Goal: Task Accomplishment & Management: Use online tool/utility

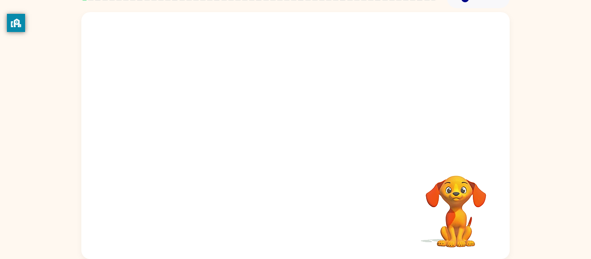
scroll to position [45, 0]
click at [340, 141] on div at bounding box center [295, 136] width 428 height 247
click at [288, 136] on div at bounding box center [295, 141] width 55 height 32
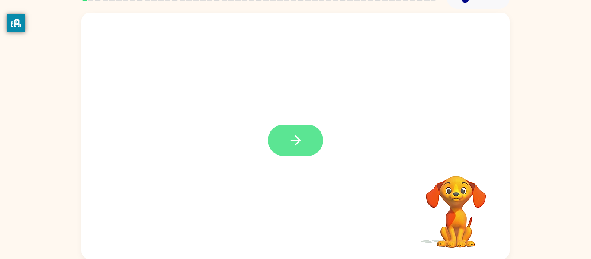
click at [288, 140] on icon "button" at bounding box center [295, 140] width 15 height 15
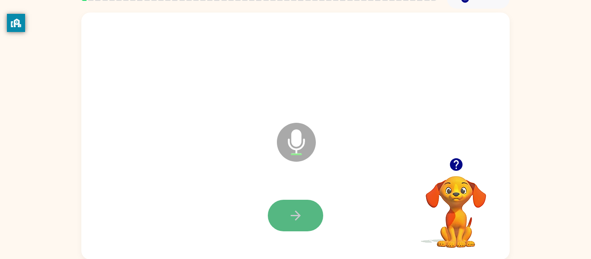
click at [301, 211] on icon "button" at bounding box center [295, 215] width 15 height 15
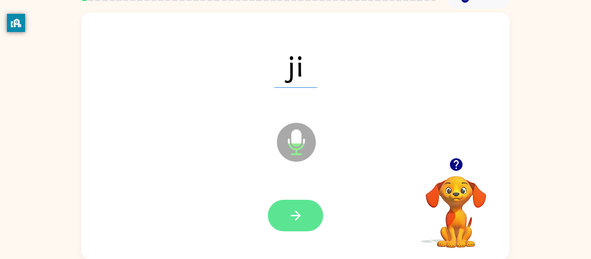
click at [301, 213] on icon "button" at bounding box center [295, 215] width 15 height 15
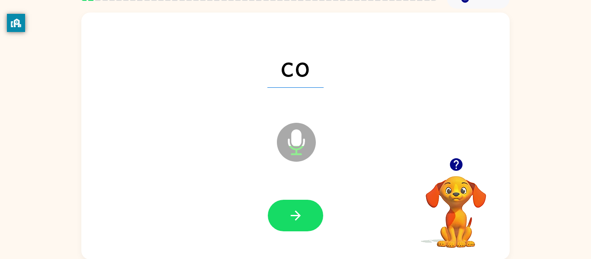
click at [301, 213] on icon "button" at bounding box center [295, 215] width 15 height 15
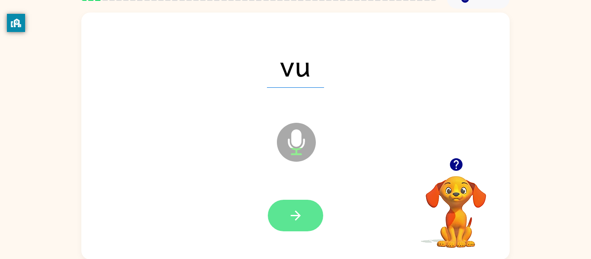
click at [301, 215] on icon "button" at bounding box center [295, 215] width 15 height 15
click at [301, 218] on icon "button" at bounding box center [295, 215] width 15 height 15
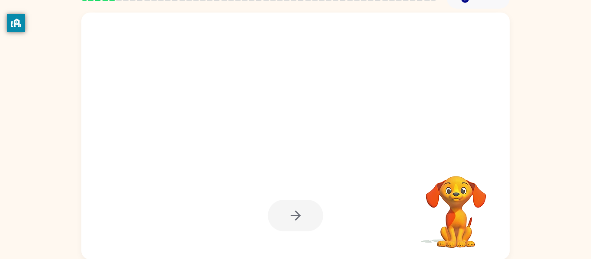
click at [300, 219] on div at bounding box center [295, 216] width 55 height 32
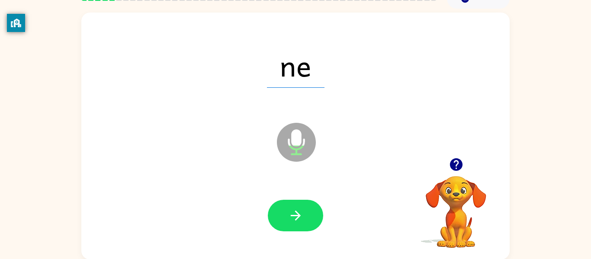
click at [300, 219] on icon "button" at bounding box center [295, 215] width 15 height 15
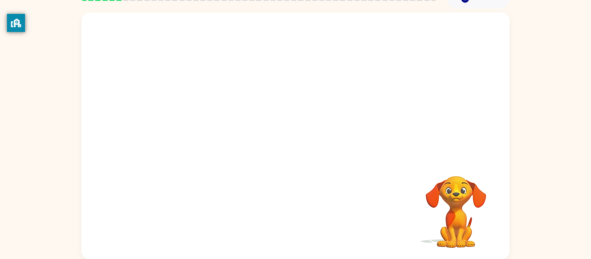
click at [300, 219] on div "Your browser must support playing .mp4 files to use Literably. Please try using…" at bounding box center [295, 136] width 428 height 247
click at [300, 223] on div at bounding box center [295, 216] width 55 height 32
click at [300, 224] on div at bounding box center [295, 216] width 55 height 32
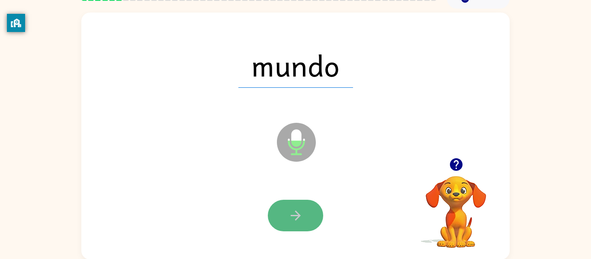
click at [301, 211] on icon "button" at bounding box center [295, 215] width 15 height 15
click at [299, 217] on icon "button" at bounding box center [295, 216] width 10 height 10
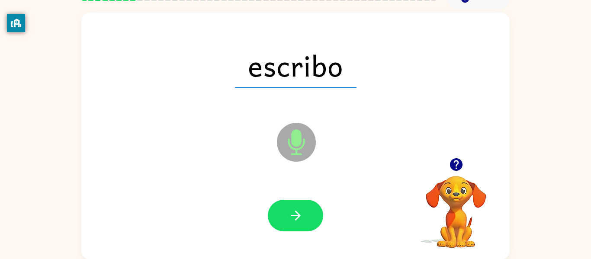
scroll to position [45, 0]
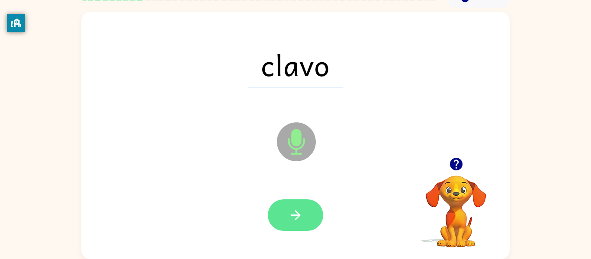
click at [294, 204] on button "button" at bounding box center [295, 215] width 55 height 32
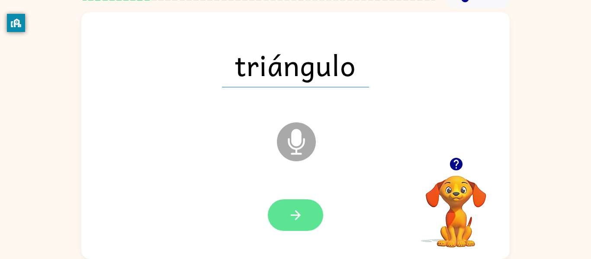
click at [294, 205] on button "button" at bounding box center [295, 215] width 55 height 32
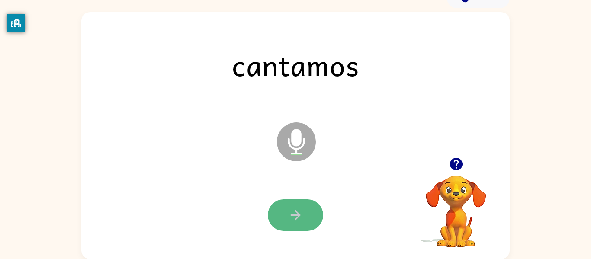
click at [295, 215] on icon "button" at bounding box center [295, 215] width 10 height 10
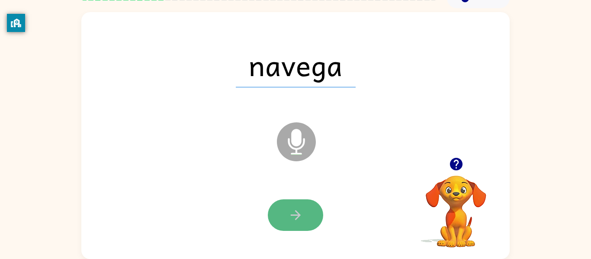
click at [295, 216] on icon "button" at bounding box center [295, 215] width 15 height 15
click at [294, 219] on icon "button" at bounding box center [295, 215] width 15 height 15
click at [292, 221] on icon "button" at bounding box center [295, 215] width 15 height 15
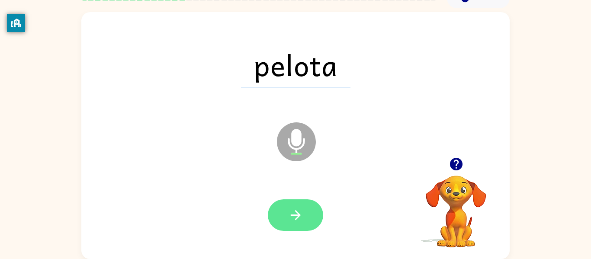
click at [291, 225] on button "button" at bounding box center [295, 215] width 55 height 32
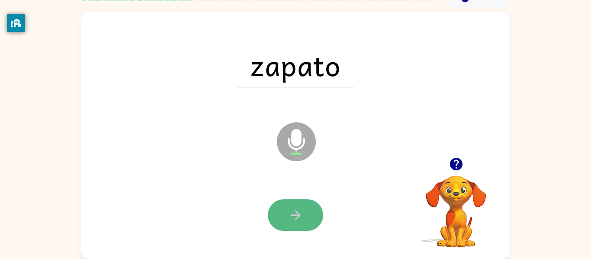
click at [294, 218] on icon "button" at bounding box center [295, 215] width 15 height 15
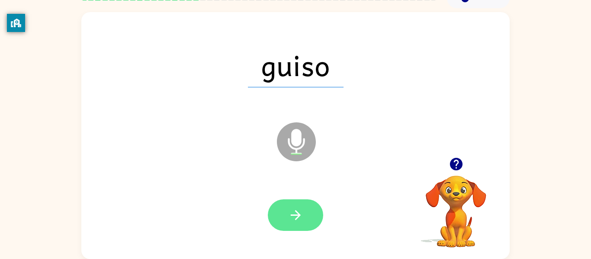
click at [294, 221] on icon "button" at bounding box center [295, 215] width 15 height 15
click at [292, 225] on button "button" at bounding box center [295, 215] width 55 height 32
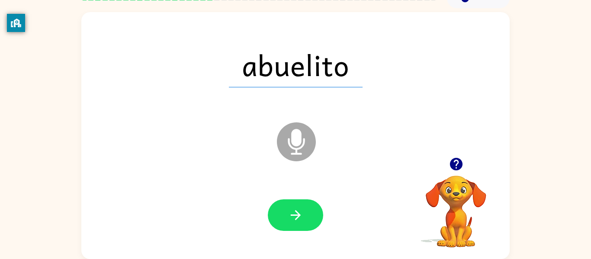
click at [292, 225] on button "button" at bounding box center [295, 215] width 55 height 32
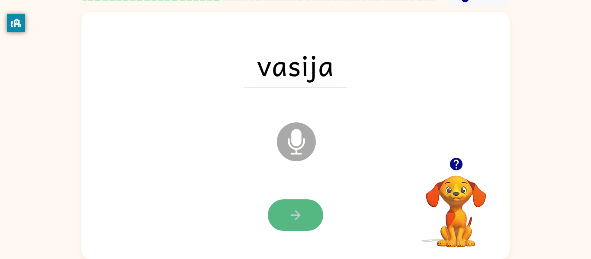
click at [294, 223] on button "button" at bounding box center [295, 215] width 55 height 32
click at [296, 213] on icon "button" at bounding box center [295, 215] width 15 height 15
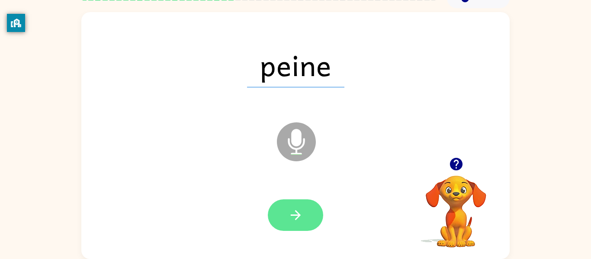
click at [299, 204] on button "button" at bounding box center [295, 215] width 55 height 32
click at [298, 208] on icon "button" at bounding box center [295, 215] width 15 height 15
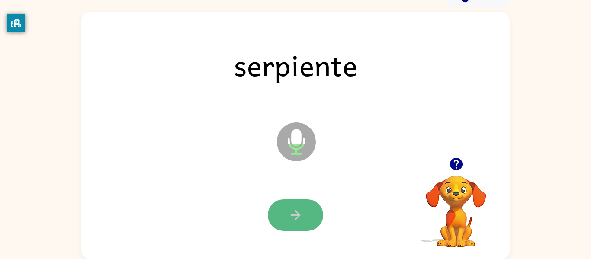
click at [299, 210] on icon "button" at bounding box center [295, 215] width 15 height 15
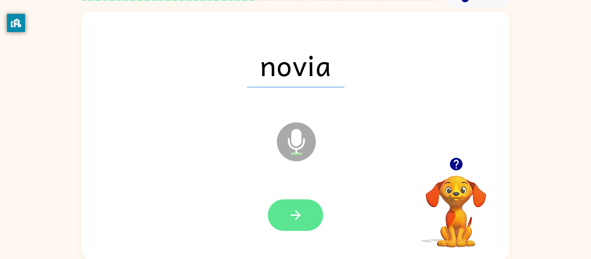
click at [295, 211] on icon "button" at bounding box center [295, 215] width 10 height 10
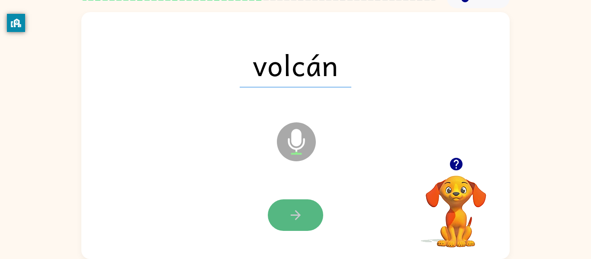
click at [295, 214] on icon "button" at bounding box center [295, 215] width 15 height 15
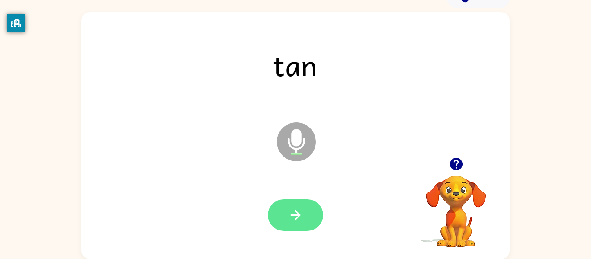
click at [294, 215] on icon "button" at bounding box center [295, 215] width 10 height 10
click at [295, 225] on button "button" at bounding box center [295, 215] width 55 height 32
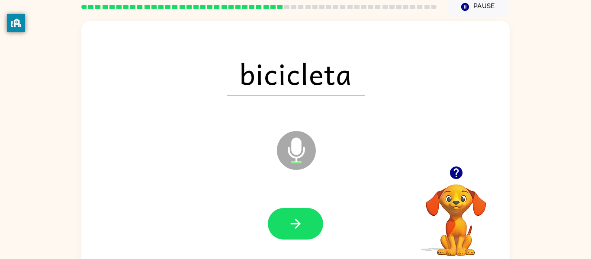
scroll to position [32, 0]
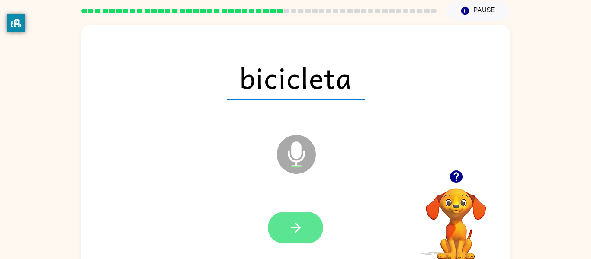
click at [306, 232] on button "button" at bounding box center [295, 228] width 55 height 32
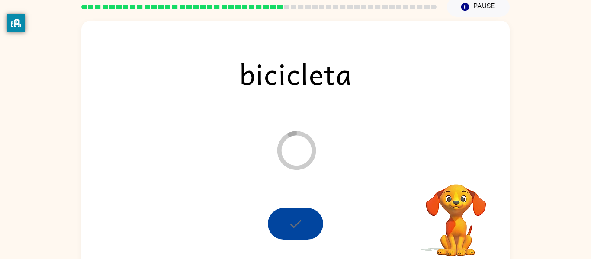
scroll to position [37, 0]
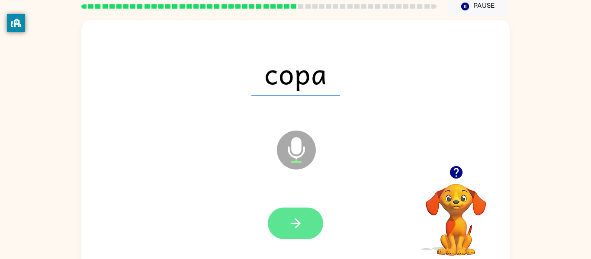
click at [300, 213] on button "button" at bounding box center [295, 224] width 55 height 32
click at [295, 225] on div at bounding box center [295, 224] width 55 height 32
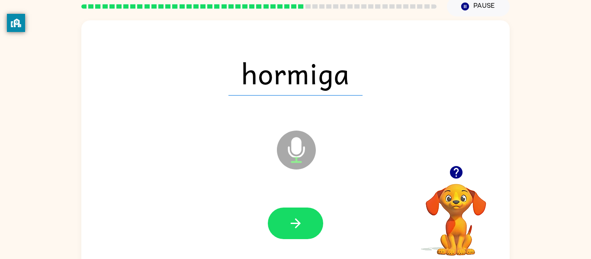
click at [291, 246] on div at bounding box center [295, 223] width 411 height 71
click at [286, 230] on button "button" at bounding box center [295, 224] width 55 height 32
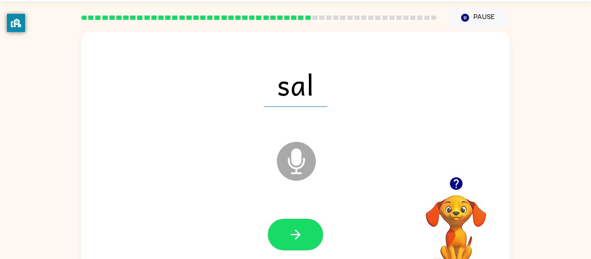
scroll to position [25, 0]
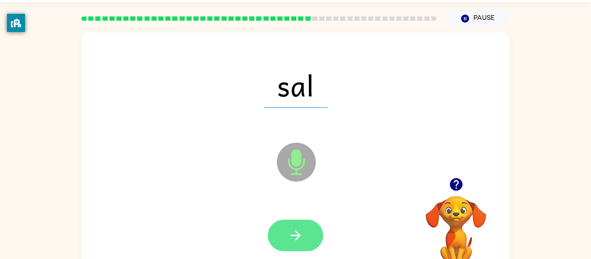
click at [303, 242] on button "button" at bounding box center [295, 236] width 55 height 32
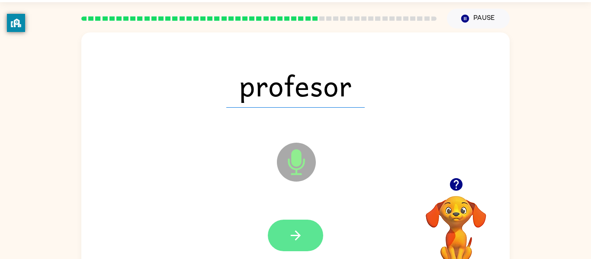
click at [305, 240] on button "button" at bounding box center [295, 236] width 55 height 32
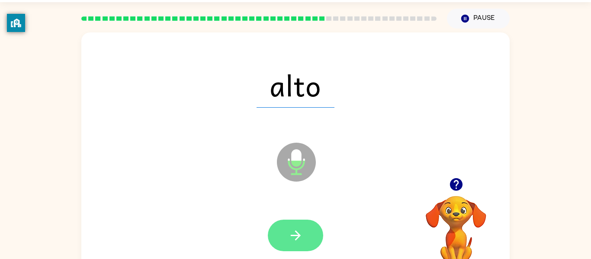
click at [300, 241] on icon "button" at bounding box center [295, 235] width 15 height 15
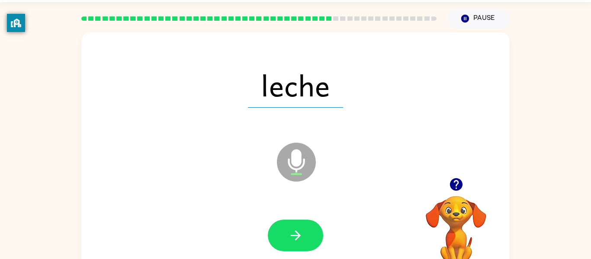
scroll to position [13, 0]
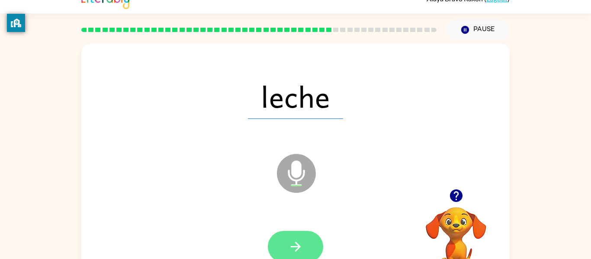
click at [293, 256] on button "button" at bounding box center [295, 247] width 55 height 32
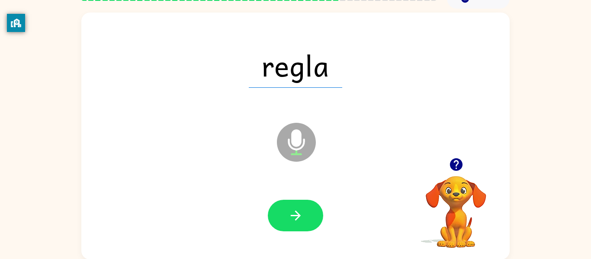
scroll to position [45, 0]
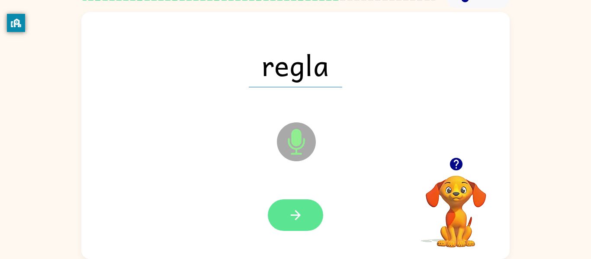
click at [303, 208] on button "button" at bounding box center [295, 215] width 55 height 32
click at [300, 218] on icon "button" at bounding box center [295, 215] width 15 height 15
click at [307, 213] on button "button" at bounding box center [295, 215] width 55 height 32
click at [308, 208] on button "button" at bounding box center [295, 215] width 55 height 32
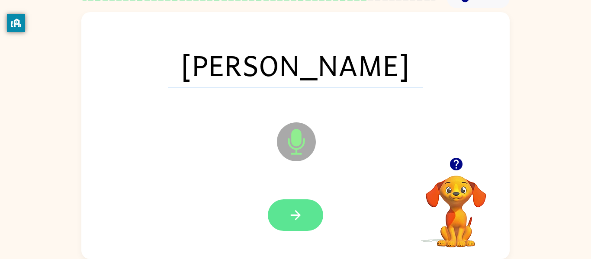
click at [305, 212] on button "button" at bounding box center [295, 215] width 55 height 32
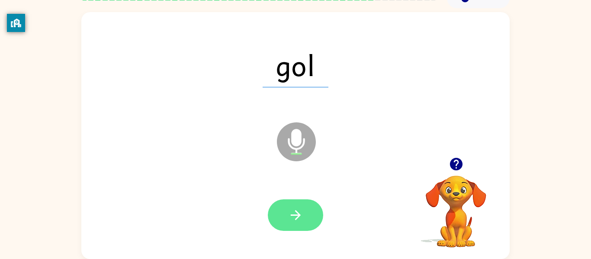
click at [305, 218] on button "button" at bounding box center [295, 215] width 55 height 32
click at [303, 221] on button "button" at bounding box center [295, 215] width 55 height 32
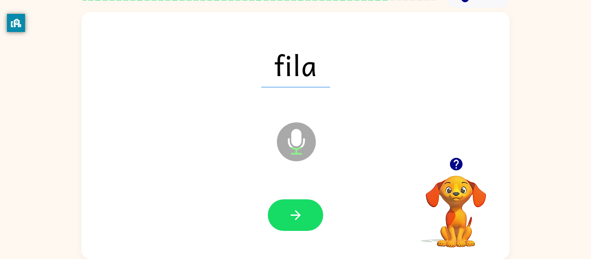
click at [293, 243] on div at bounding box center [295, 215] width 411 height 71
click at [287, 226] on button "button" at bounding box center [295, 215] width 55 height 32
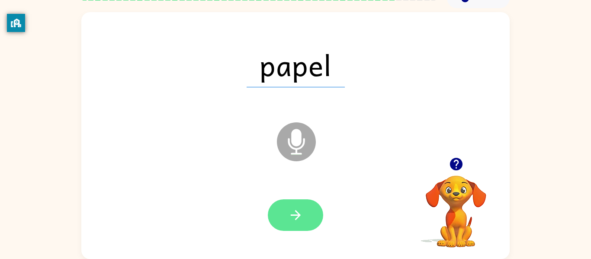
click at [306, 205] on button "button" at bounding box center [295, 215] width 55 height 32
click at [281, 222] on button "button" at bounding box center [295, 215] width 55 height 32
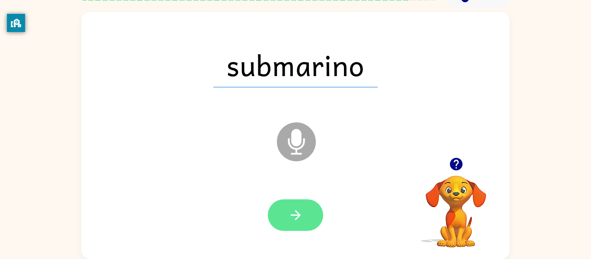
click at [298, 217] on icon "button" at bounding box center [295, 215] width 10 height 10
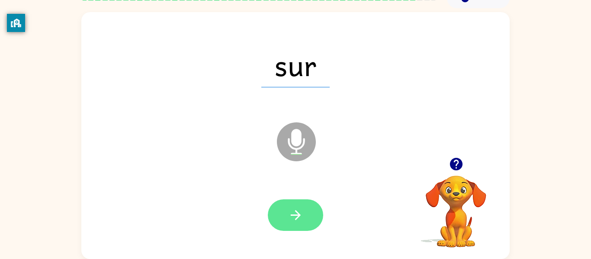
click at [288, 220] on icon "button" at bounding box center [295, 215] width 15 height 15
click at [294, 225] on div at bounding box center [295, 215] width 55 height 32
click at [287, 222] on button "button" at bounding box center [295, 215] width 55 height 32
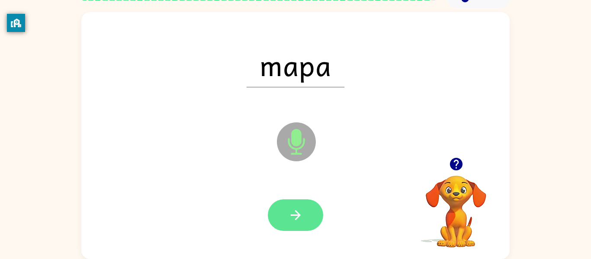
click at [294, 230] on button "button" at bounding box center [295, 215] width 55 height 32
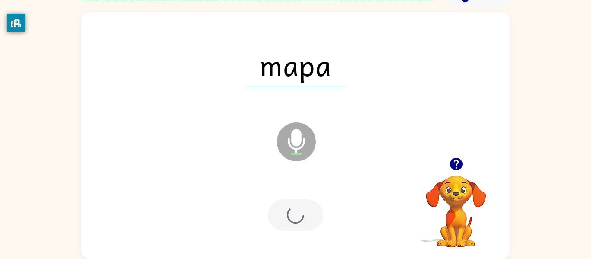
click at [288, 208] on div at bounding box center [295, 215] width 55 height 32
